Goal: Complete application form

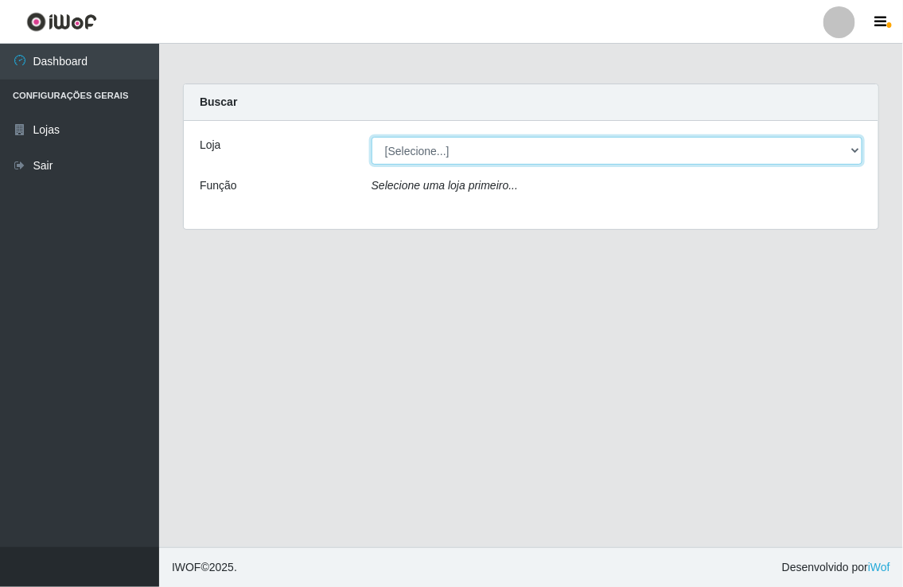
click at [581, 146] on select "[Selecione...] Nordestão - [GEOGRAPHIC_DATA]" at bounding box center [616, 151] width 491 height 28
select select "454"
click at [371, 137] on select "[Selecione...] Nordestão - [GEOGRAPHIC_DATA]" at bounding box center [616, 151] width 491 height 28
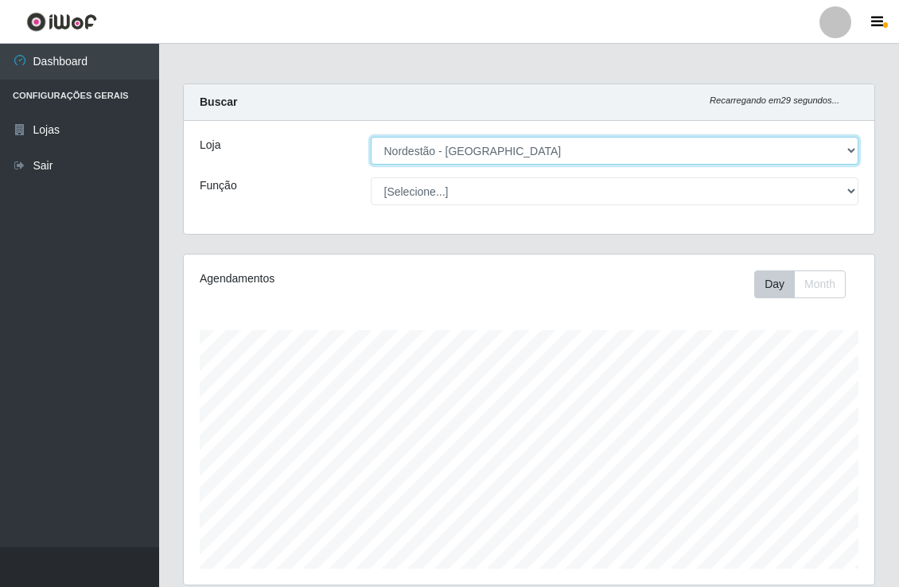
scroll to position [329, 690]
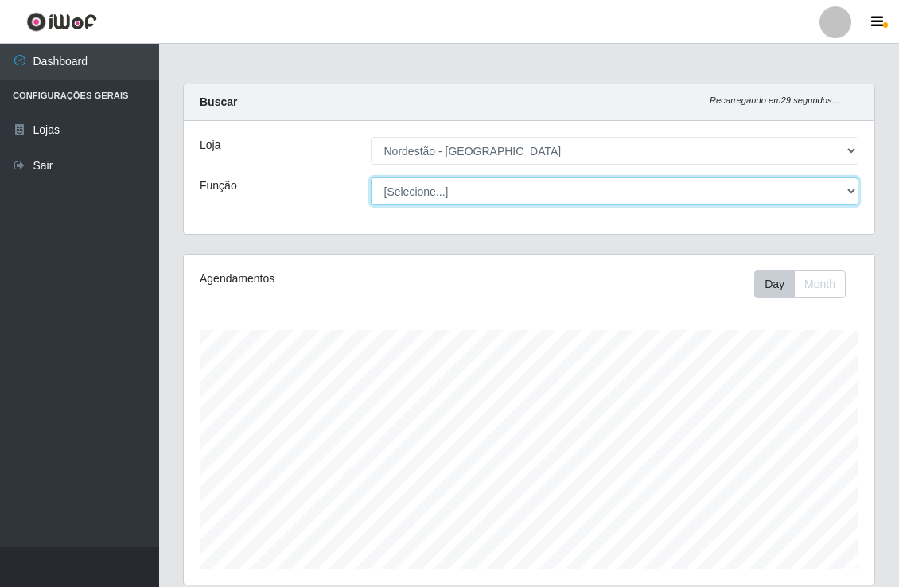
click at [436, 193] on select "[Selecione...] Balconista de Padaria Balconista de Padaria + Balconista de Pada…" at bounding box center [615, 191] width 488 height 28
select select "1"
click at [371, 177] on select "[Selecione...] Balconista de Padaria Balconista de Padaria + Balconista de Pada…" at bounding box center [615, 191] width 488 height 28
click at [839, 192] on select "[Selecione...] Balconista de Padaria Balconista de Padaria + Balconista de Pada…" at bounding box center [615, 191] width 488 height 28
click at [371, 177] on select "[Selecione...] Balconista de Padaria Balconista de Padaria + Balconista de Pada…" at bounding box center [615, 191] width 488 height 28
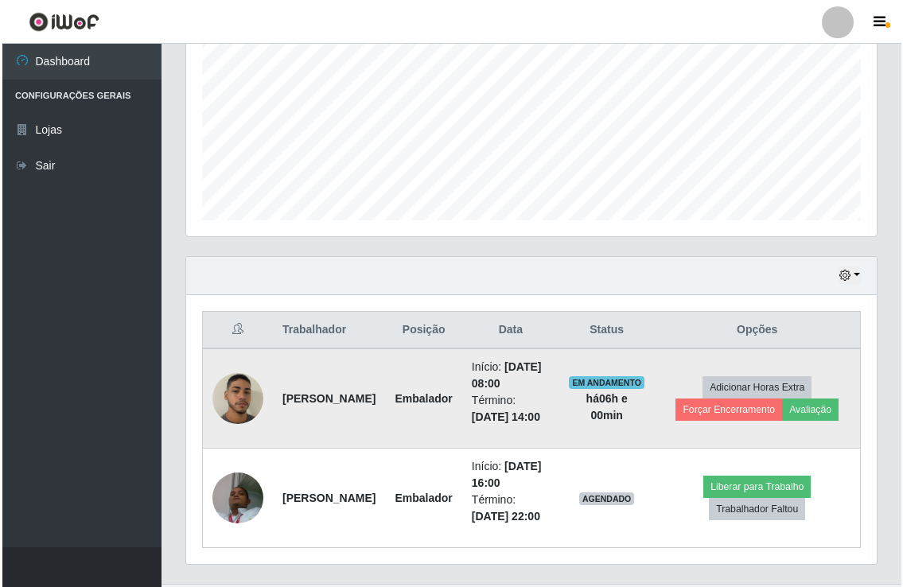
scroll to position [353, 0]
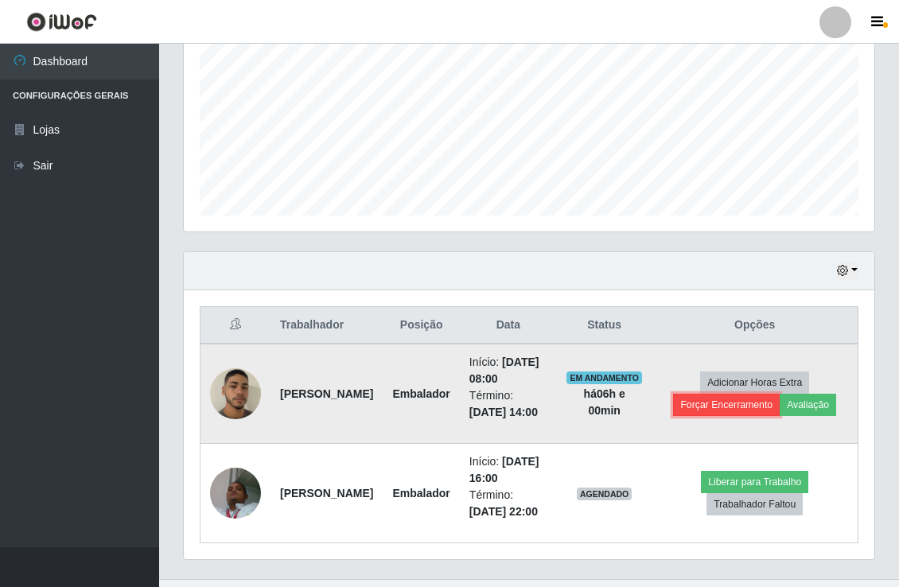
click at [737, 416] on button "Forçar Encerramento" at bounding box center [726, 405] width 107 height 22
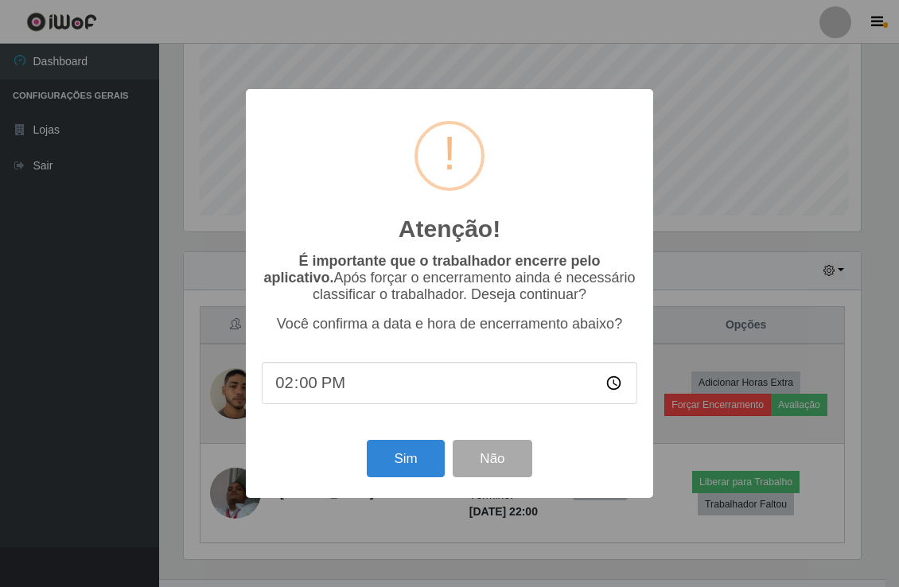
scroll to position [329, 680]
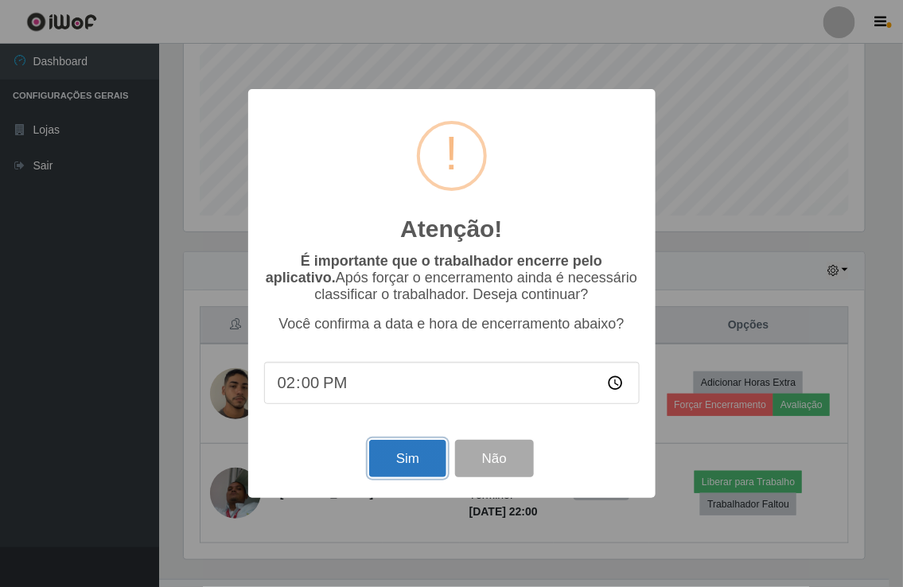
click at [417, 468] on button "Sim" at bounding box center [407, 458] width 77 height 37
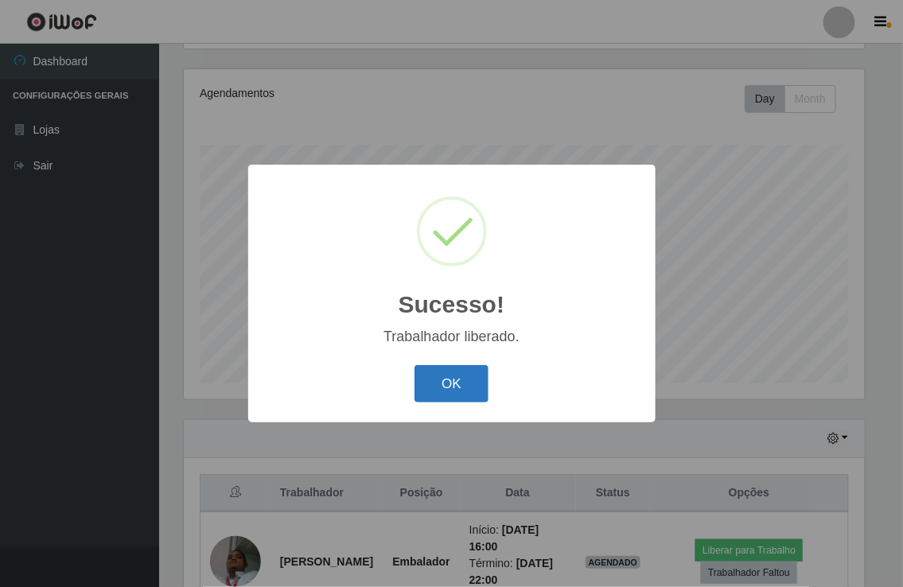
click at [439, 387] on button "OK" at bounding box center [451, 383] width 74 height 37
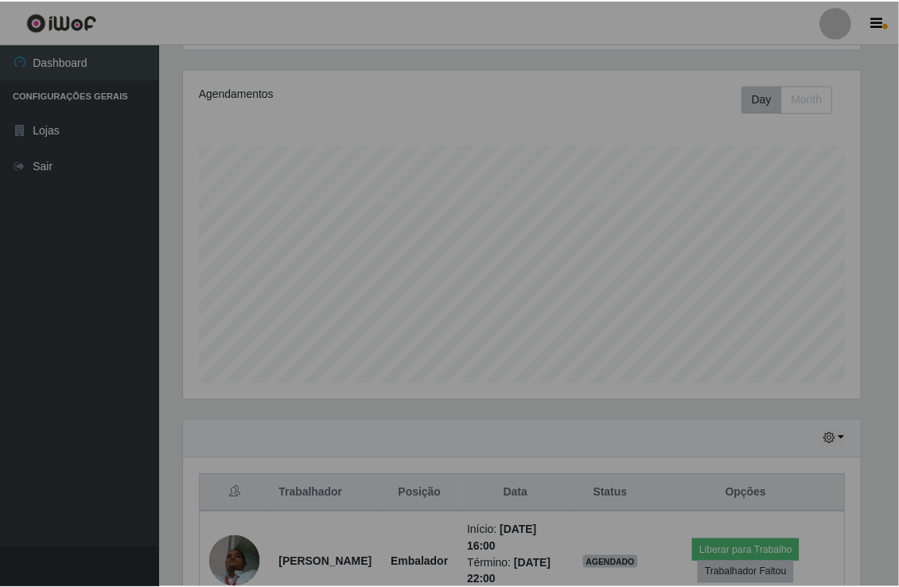
scroll to position [329, 690]
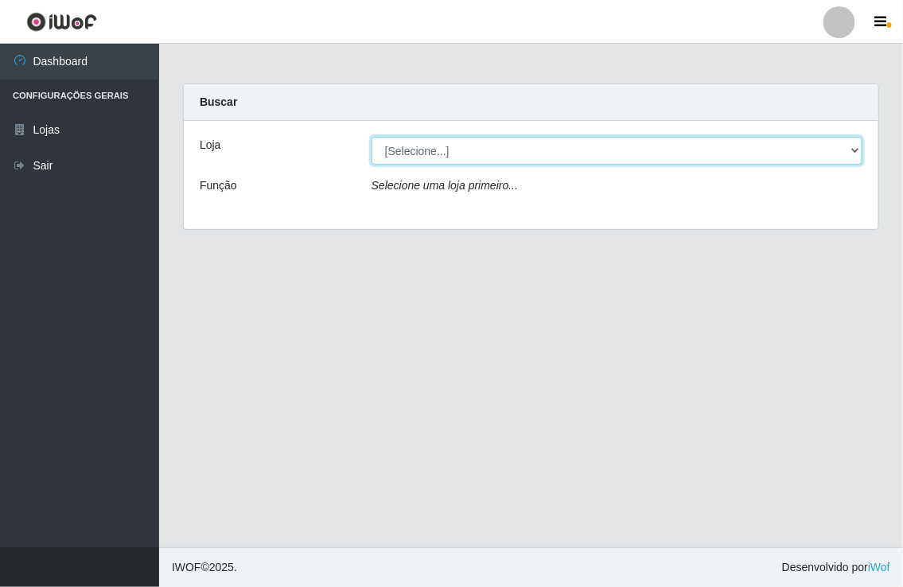
click at [514, 162] on select "[Selecione...] Nordestão - [GEOGRAPHIC_DATA]" at bounding box center [616, 151] width 491 height 28
select select "454"
click at [371, 137] on select "[Selecione...] Nordestão - [GEOGRAPHIC_DATA]" at bounding box center [616, 151] width 491 height 28
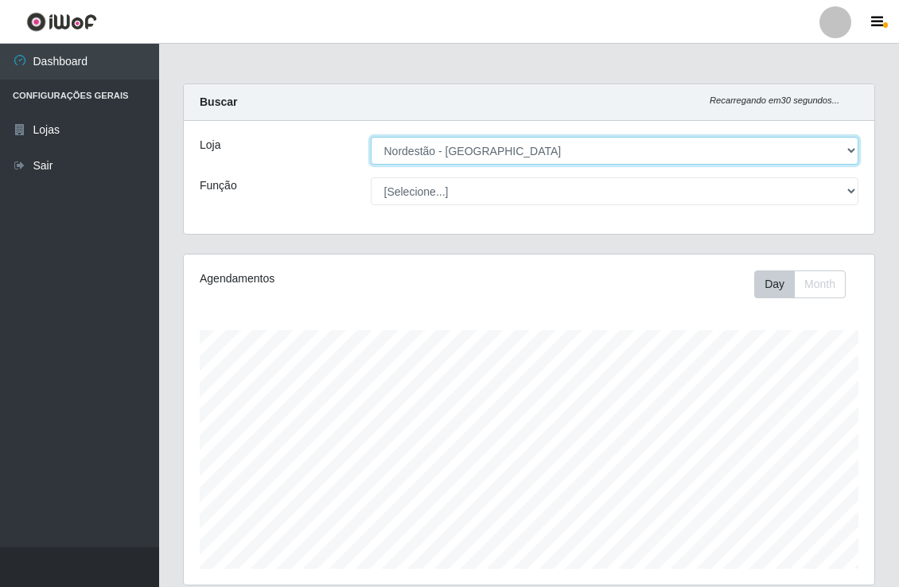
scroll to position [329, 690]
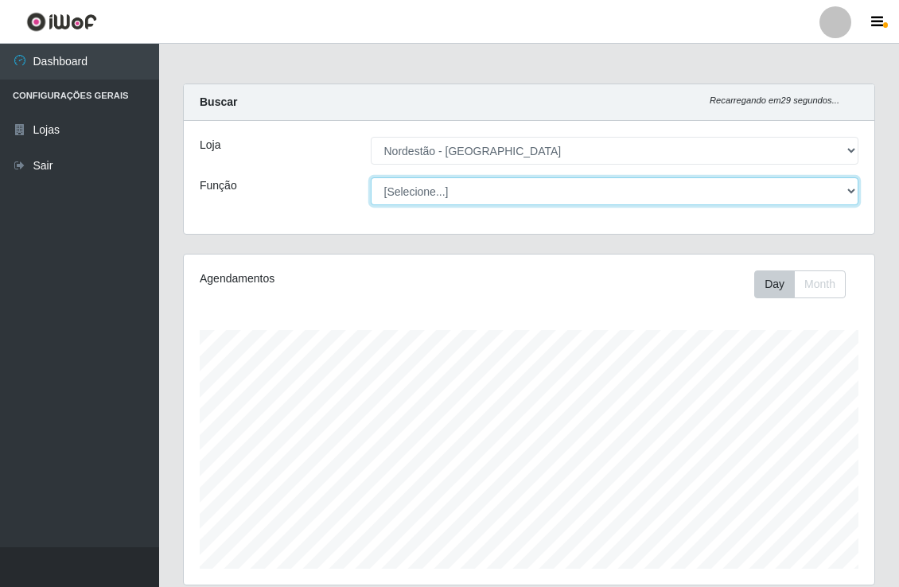
click at [469, 200] on select "[Selecione...] Balconista de Padaria Balconista de Padaria + Balconista de Pada…" at bounding box center [615, 191] width 488 height 28
select select "1"
click at [371, 177] on select "[Selecione...] Balconista de Padaria Balconista de Padaria + Balconista de Pada…" at bounding box center [615, 191] width 488 height 28
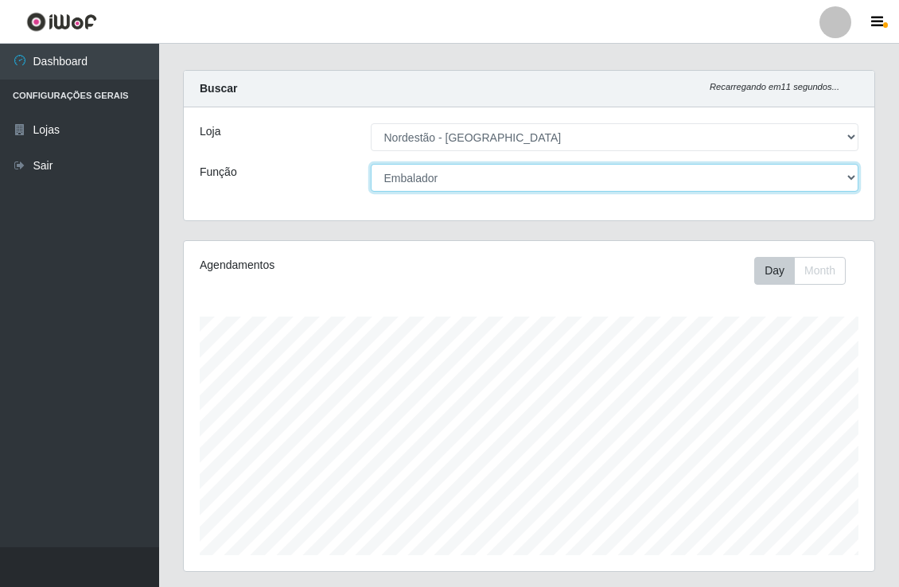
scroll to position [285, 0]
